Goal: Transaction & Acquisition: Purchase product/service

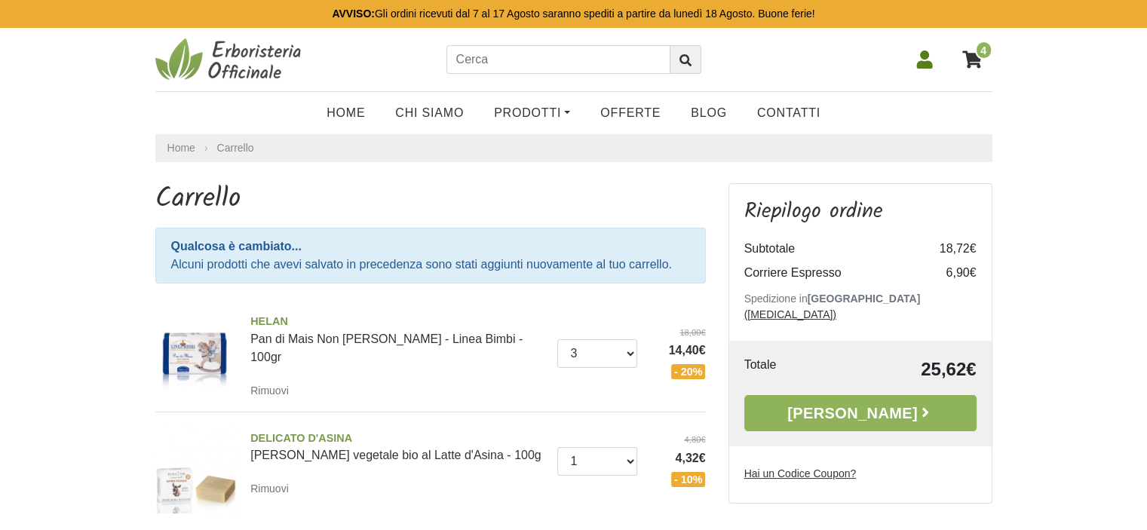
scroll to position [151, 0]
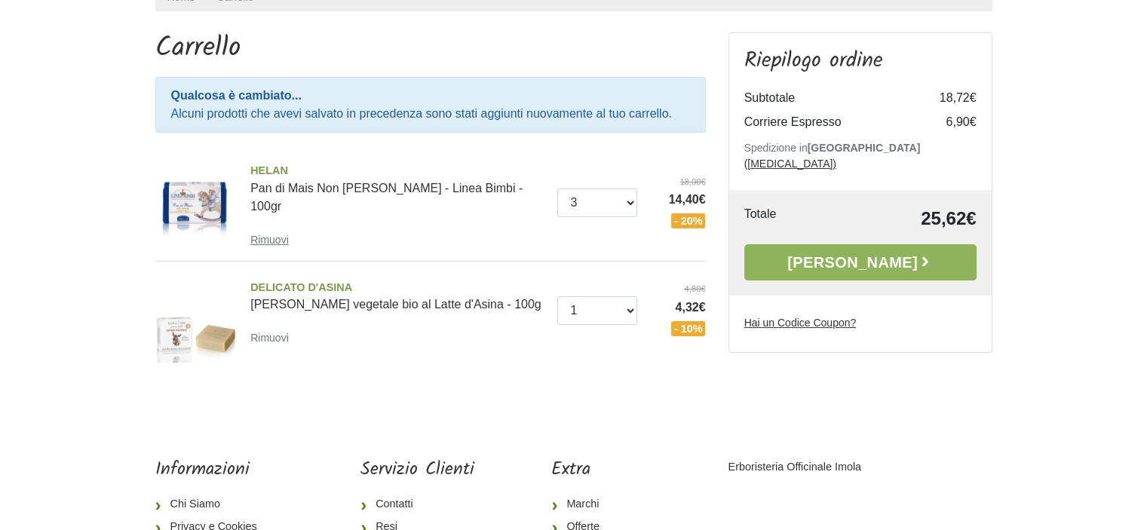
click at [274, 234] on small "Rimuovi" at bounding box center [269, 240] width 38 height 12
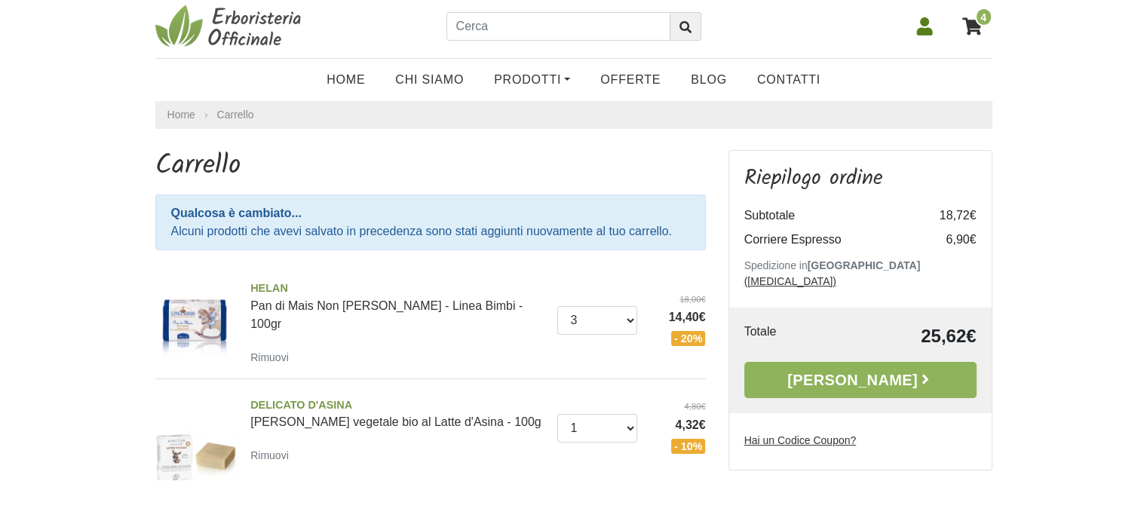
scroll to position [0, 0]
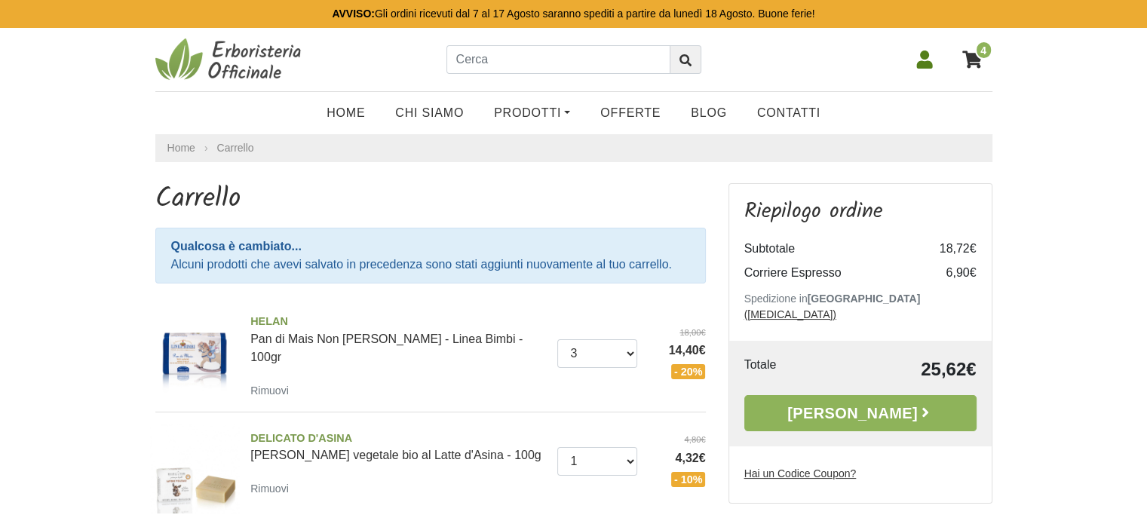
click at [917, 63] on icon at bounding box center [924, 60] width 16 height 18
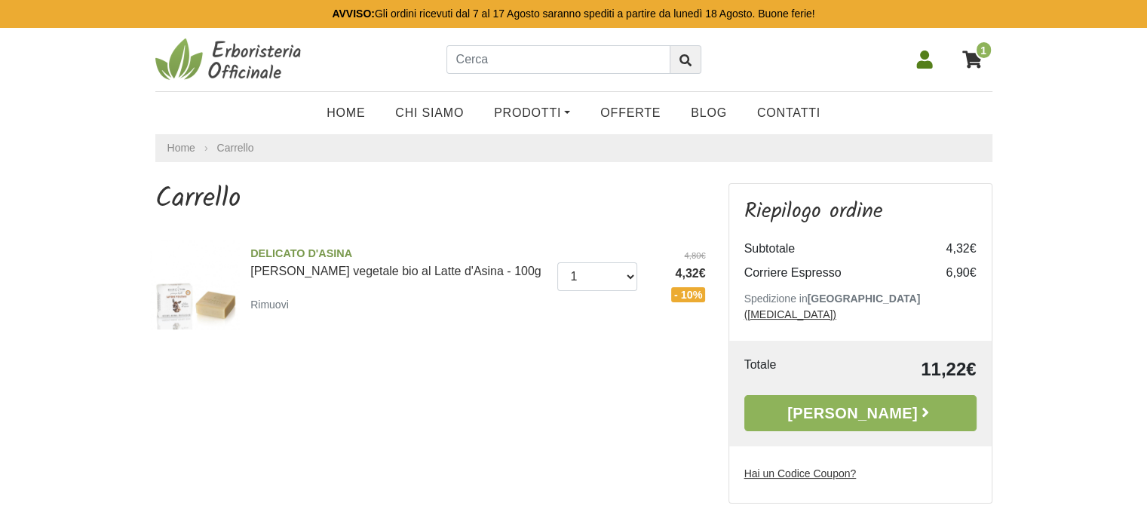
click at [932, 63] on icon at bounding box center [924, 60] width 18 height 18
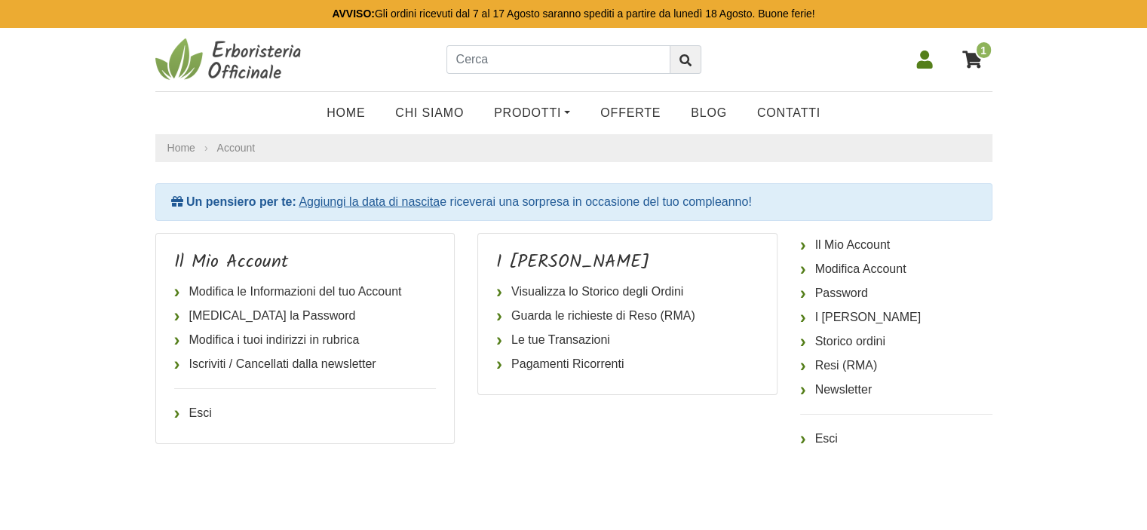
click at [958, 68] on link "1" at bounding box center [973, 60] width 38 height 38
click at [968, 63] on icon at bounding box center [972, 59] width 20 height 17
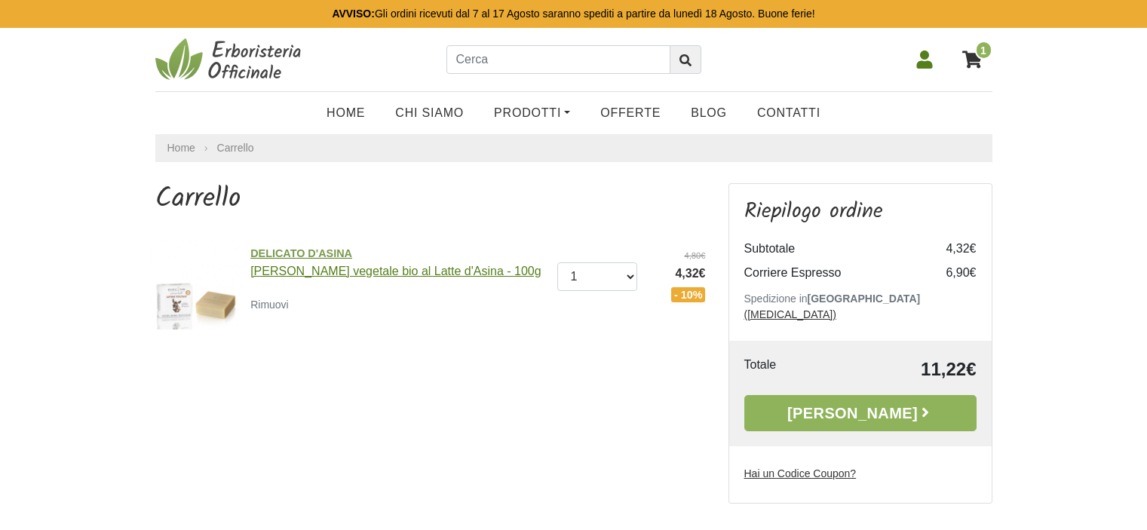
click at [314, 254] on span "DELICATO D'ASINA" at bounding box center [398, 254] width 296 height 17
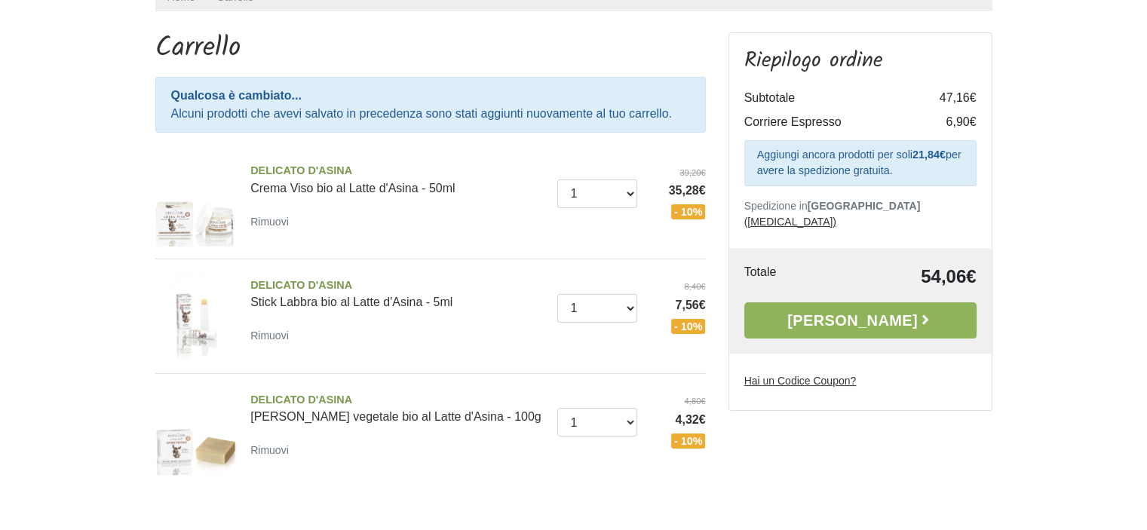
scroll to position [226, 0]
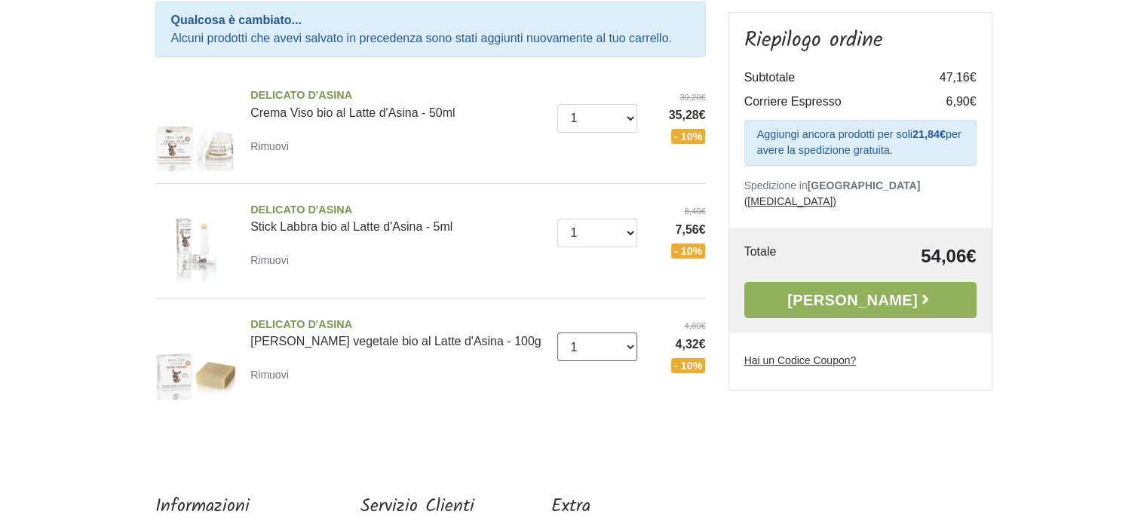
click at [634, 342] on select "0 ([GEOGRAPHIC_DATA]) 1 2 3 4" at bounding box center [597, 346] width 80 height 29
select select "2"
click at [557, 332] on select "0 ([GEOGRAPHIC_DATA]) 1 2 3 4" at bounding box center [597, 346] width 80 height 29
click at [832, 418] on aside "Riepilogo ordine Subtotale 47,16€ Corriere Espresso 6,90€ Aggiungi ancora prodo…" at bounding box center [860, 196] width 286 height 479
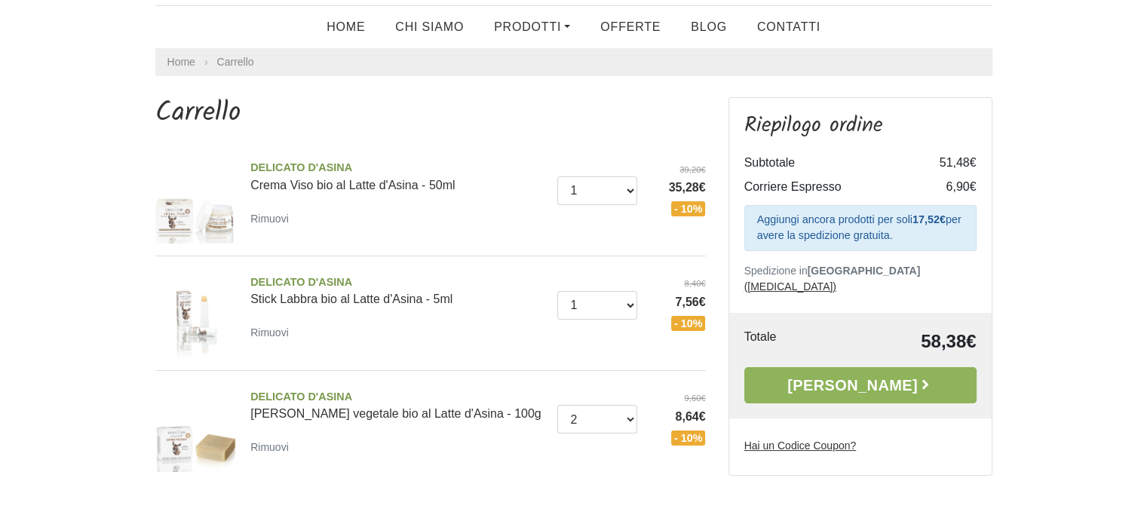
scroll to position [151, 0]
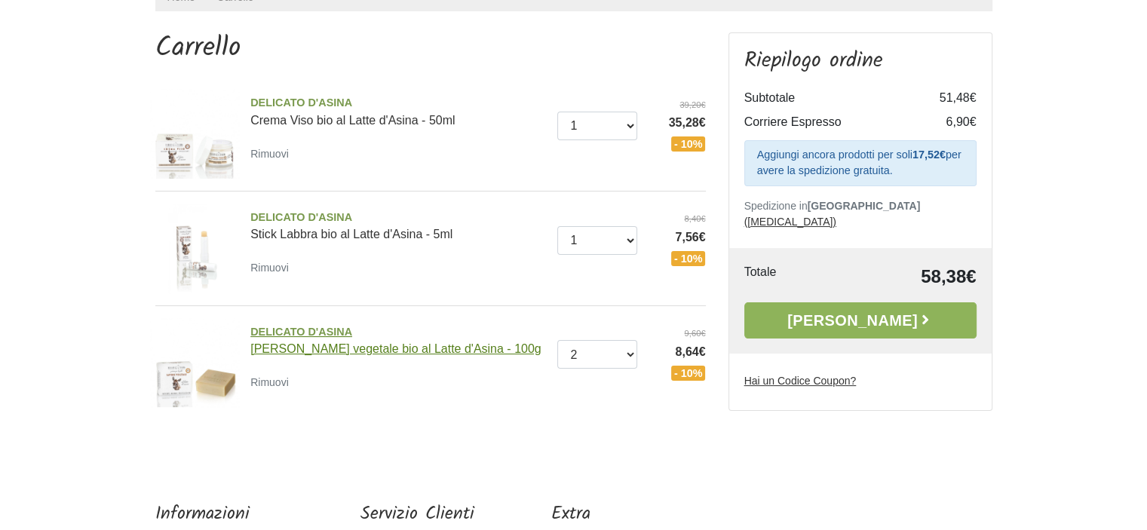
click at [311, 335] on span "DELICATO D'ASINA" at bounding box center [398, 332] width 296 height 17
